Goal: Navigation & Orientation: Find specific page/section

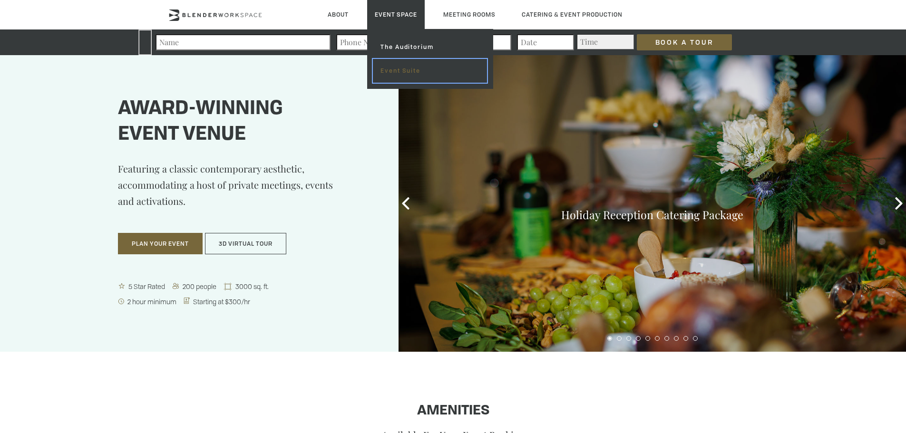
click at [396, 70] on link "Event Suite" at bounding box center [430, 71] width 114 height 24
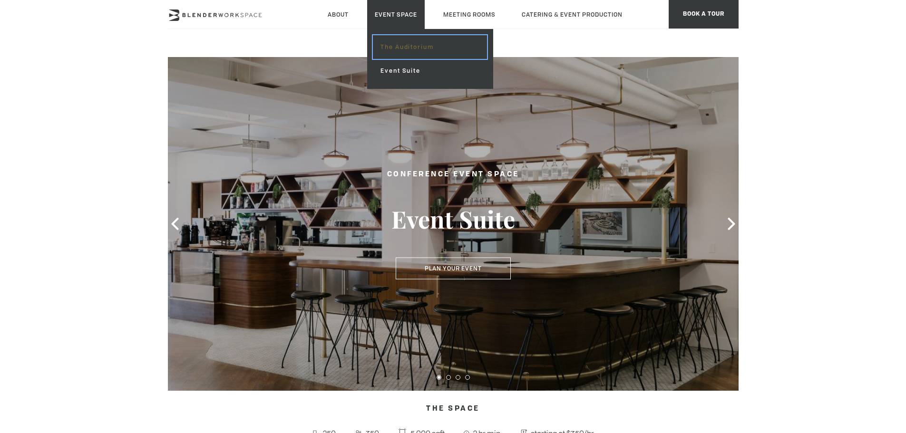
click at [405, 44] on link "The Auditorium" at bounding box center [430, 47] width 114 height 24
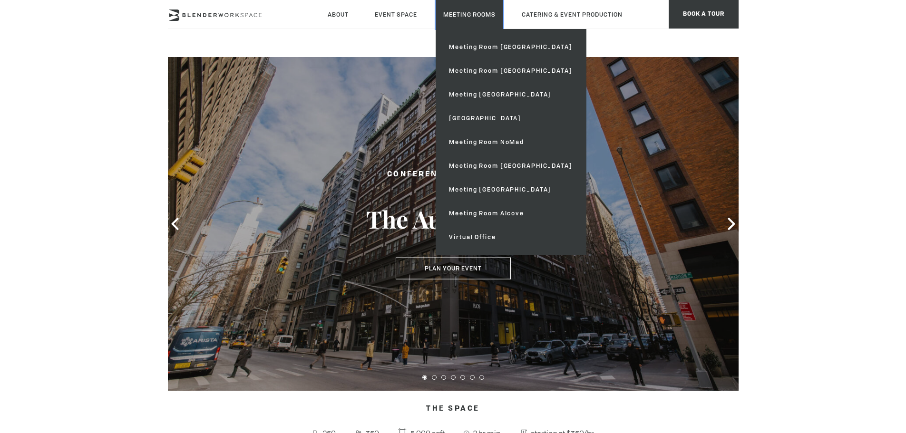
click at [478, 12] on link "Meeting Rooms" at bounding box center [470, 14] width 68 height 29
